Goal: Book appointment/travel/reservation

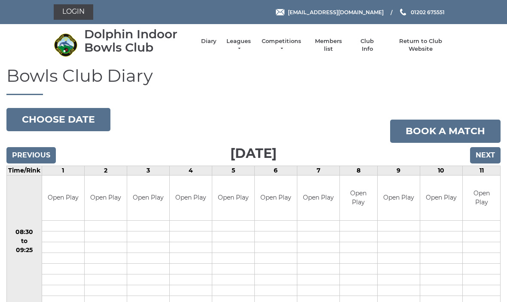
click at [490, 147] on input "Next" at bounding box center [485, 155] width 31 height 16
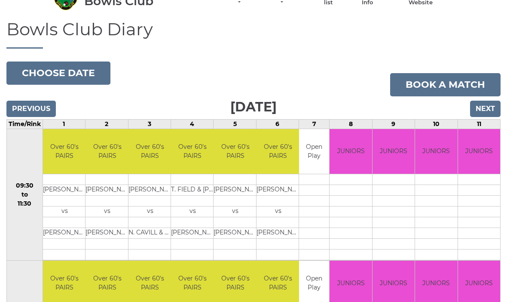
scroll to position [48, 0]
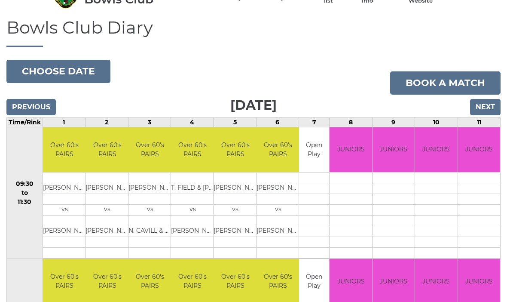
click at [41, 113] on input "Previous" at bounding box center [30, 107] width 49 height 16
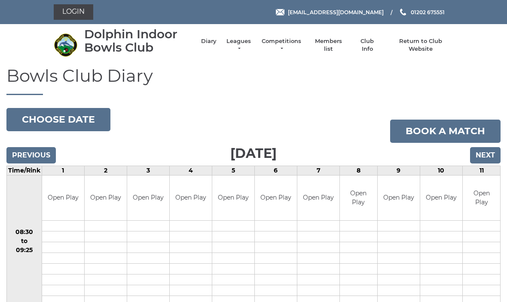
click at [452, 132] on link "Book a match" at bounding box center [445, 130] width 110 height 23
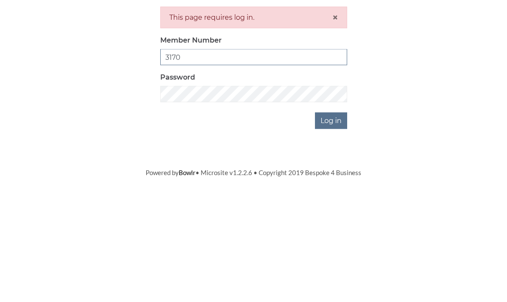
type input "3170"
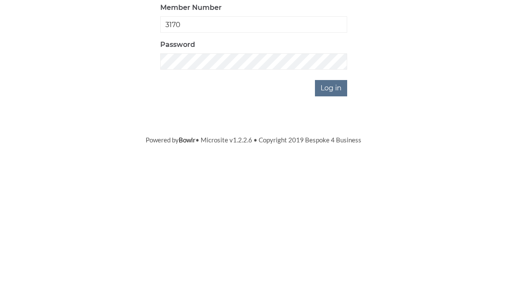
click at [329, 232] on input "Log in" at bounding box center [331, 240] width 32 height 16
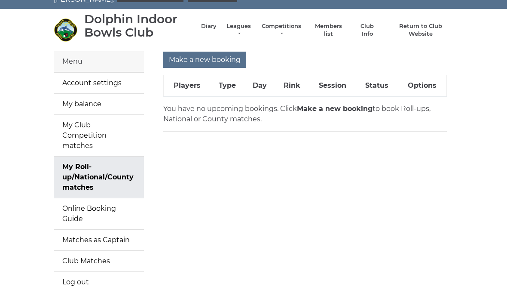
scroll to position [21, 0]
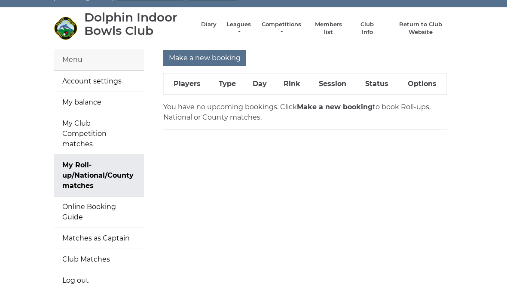
click at [83, 126] on link "My Club Competition matches" at bounding box center [99, 133] width 90 height 41
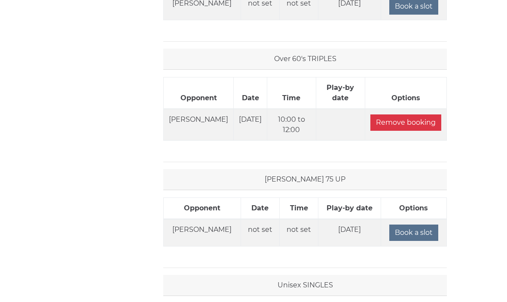
scroll to position [828, 0]
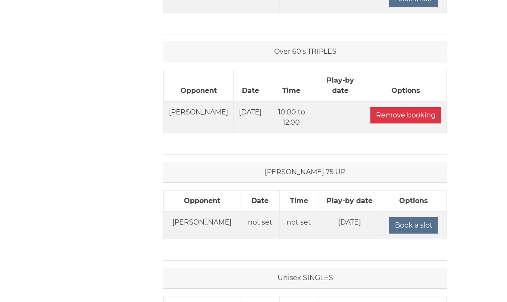
click at [416, 228] on input "Book a slot" at bounding box center [413, 226] width 49 height 16
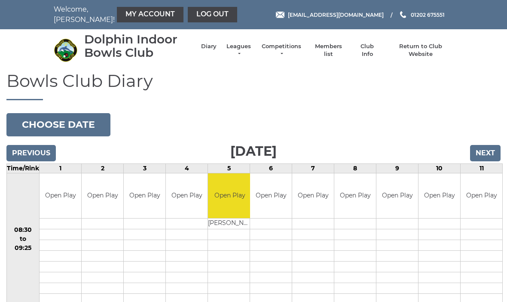
click at [65, 126] on button "Choose date" at bounding box center [58, 124] width 104 height 23
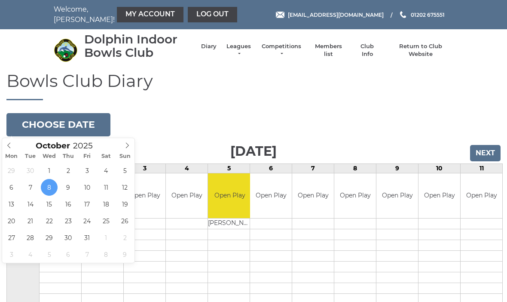
type input "2025-10-24"
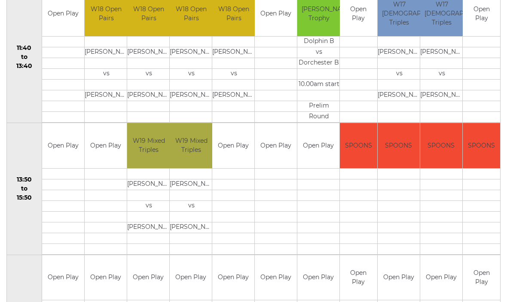
scroll to position [445, 0]
click at [0, 0] on link "Use this slot" at bounding box center [0, 0] width 0 height 0
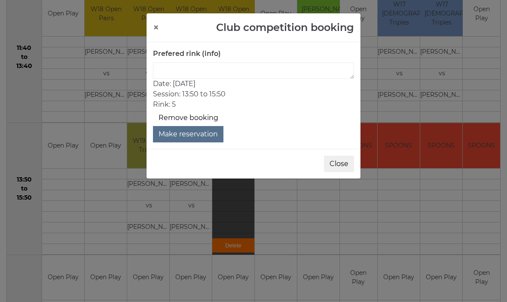
click at [201, 135] on button "Make reservation" at bounding box center [188, 134] width 70 height 16
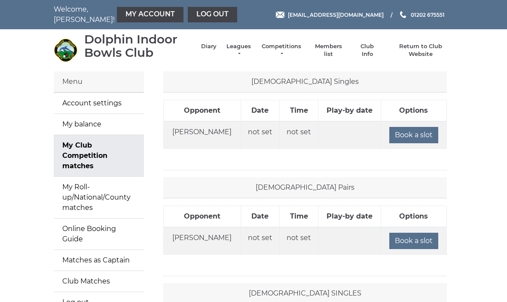
click at [202, 49] on link "Diary" at bounding box center [208, 47] width 15 height 8
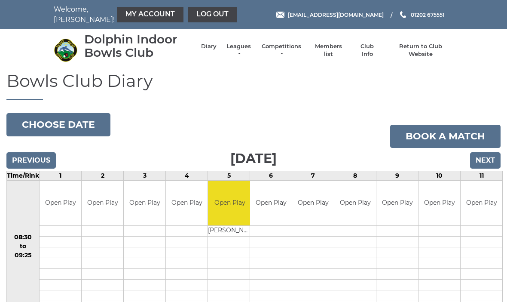
click at [66, 125] on button "Choose date" at bounding box center [58, 124] width 104 height 23
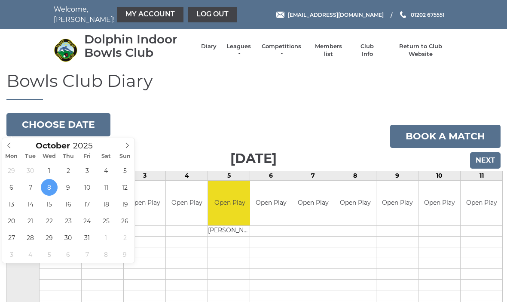
type input "2025-10-24"
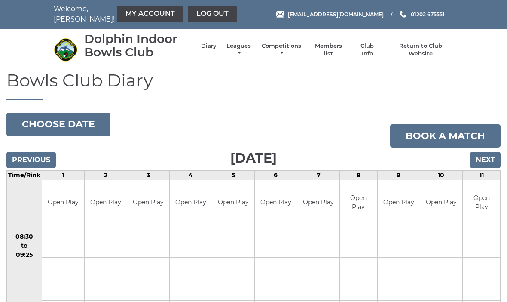
click at [139, 20] on link "My Account" at bounding box center [150, 14] width 67 height 15
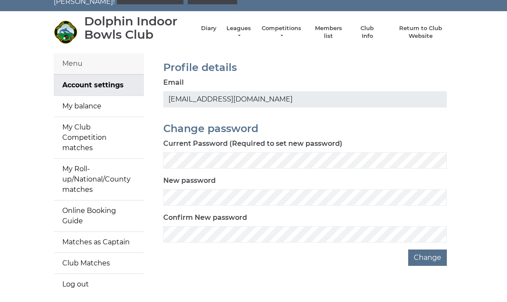
scroll to position [17, 0]
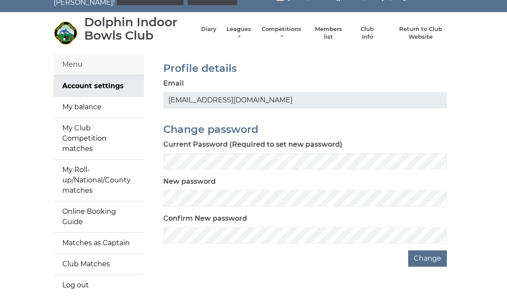
click at [79, 134] on link "My Club Competition matches" at bounding box center [99, 138] width 90 height 41
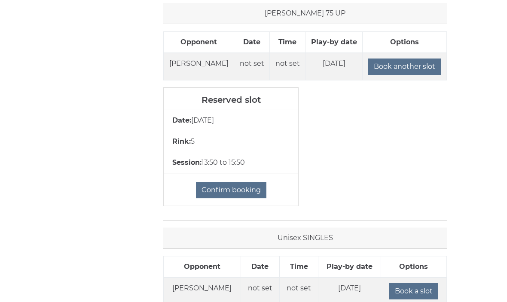
scroll to position [990, 0]
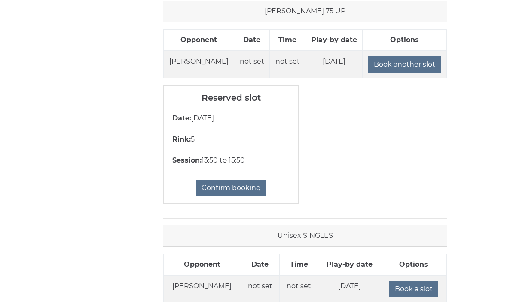
click at [234, 188] on input "Confirm booking" at bounding box center [231, 188] width 70 height 16
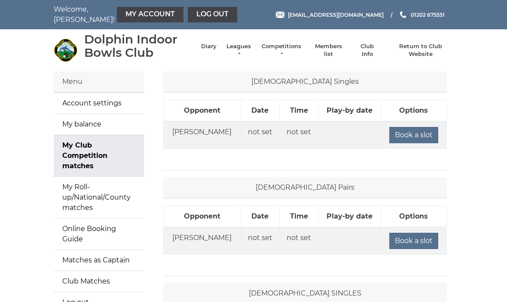
click at [201, 49] on link "Diary" at bounding box center [208, 47] width 15 height 8
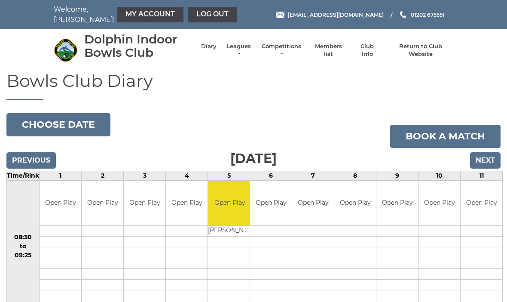
click at [204, 48] on link "Diary" at bounding box center [208, 47] width 15 height 8
click at [64, 126] on button "Choose date" at bounding box center [58, 124] width 104 height 23
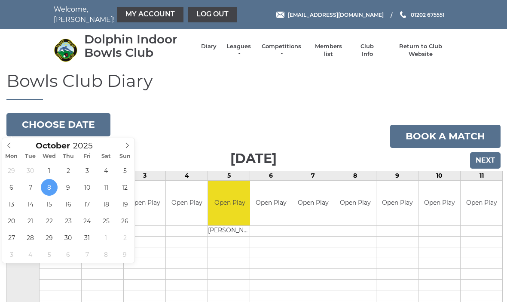
type input "[DATE]"
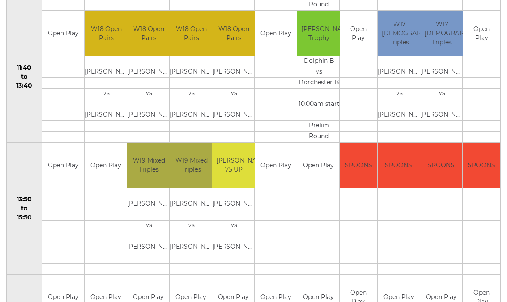
scroll to position [437, 0]
